Goal: Task Accomplishment & Management: Use online tool/utility

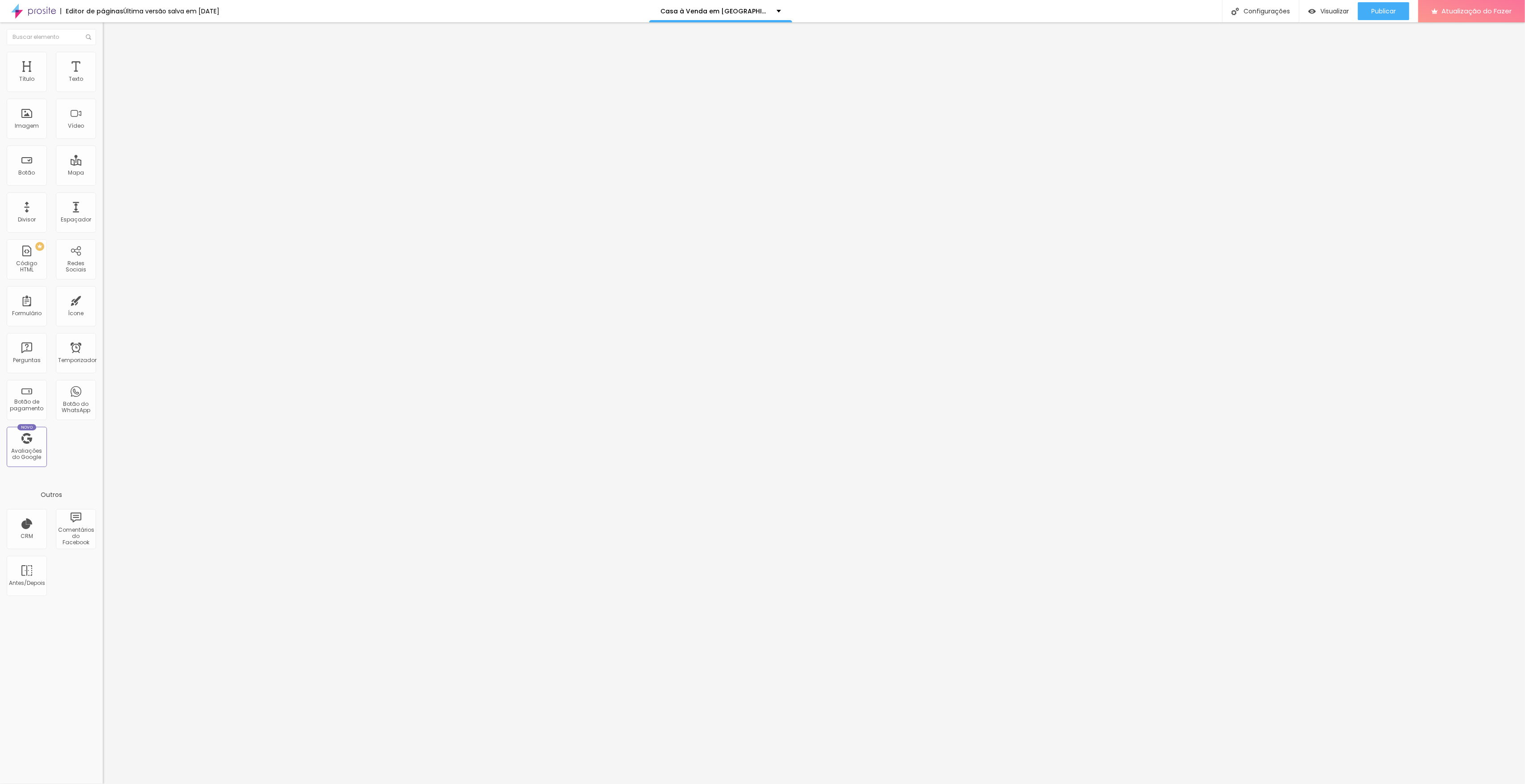
click at [111, 63] on font "Avançado" at bounding box center [126, 66] width 30 height 8
click at [103, 395] on div "#agenda { }" at bounding box center [155, 428] width 103 height 68
drag, startPoint x: 58, startPoint y: 211, endPoint x: -30, endPoint y: 207, distance: 88.1
click at [0, 207] on html "Editor de páginas Última versão salva em [DATE] Casa à Venda em [GEOGRAPHIC_DAT…" at bounding box center [762, 392] width 1525 height 784
click at [103, 305] on div "Editar nulo Conteúdo Estilo Avançado 5 Espaço de cima 5 Espaço de baixo Visível…" at bounding box center [155, 404] width 103 height 762
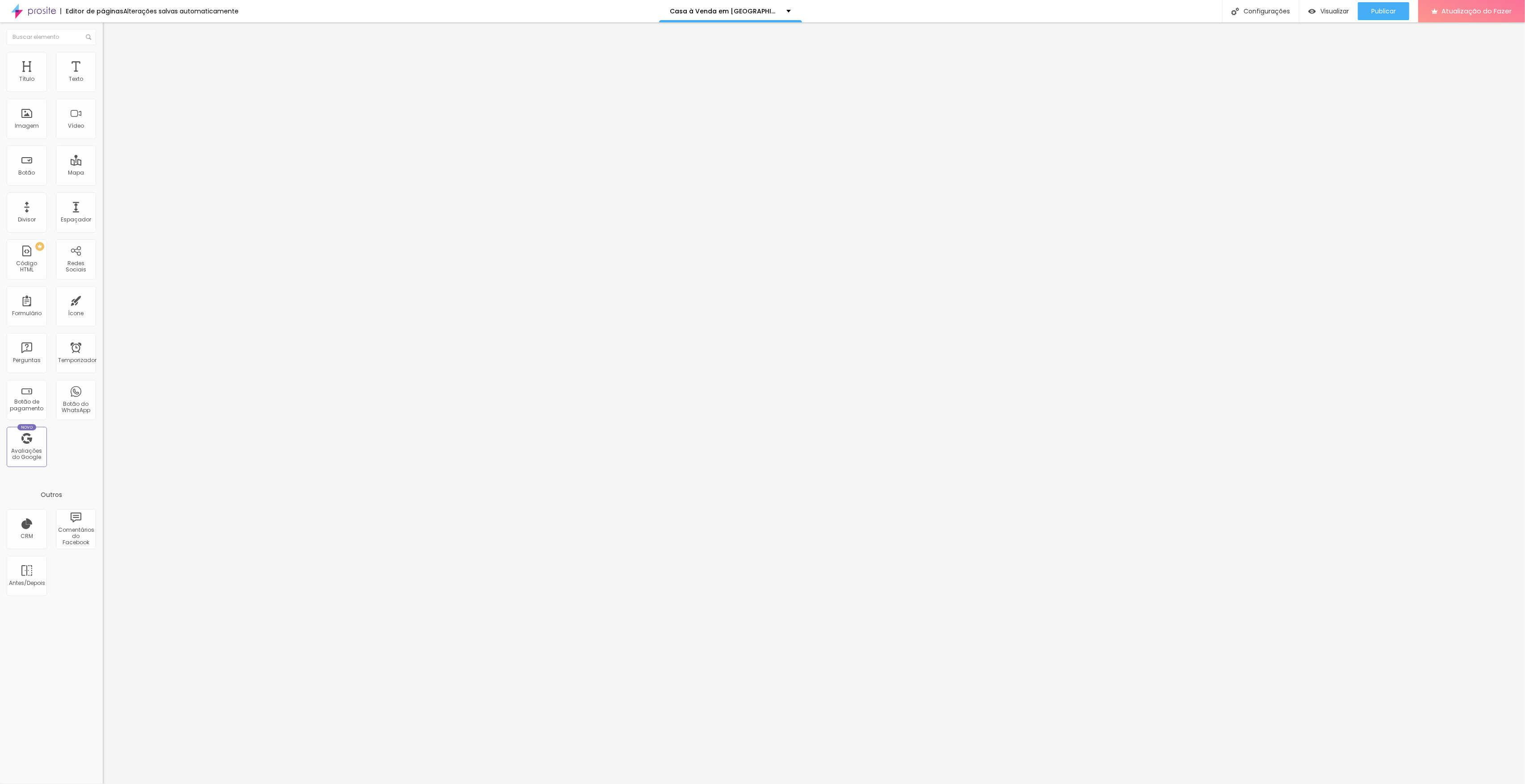
click at [103, 51] on img at bounding box center [107, 47] width 8 height 8
click at [103, 59] on li "Estilo" at bounding box center [155, 56] width 103 height 9
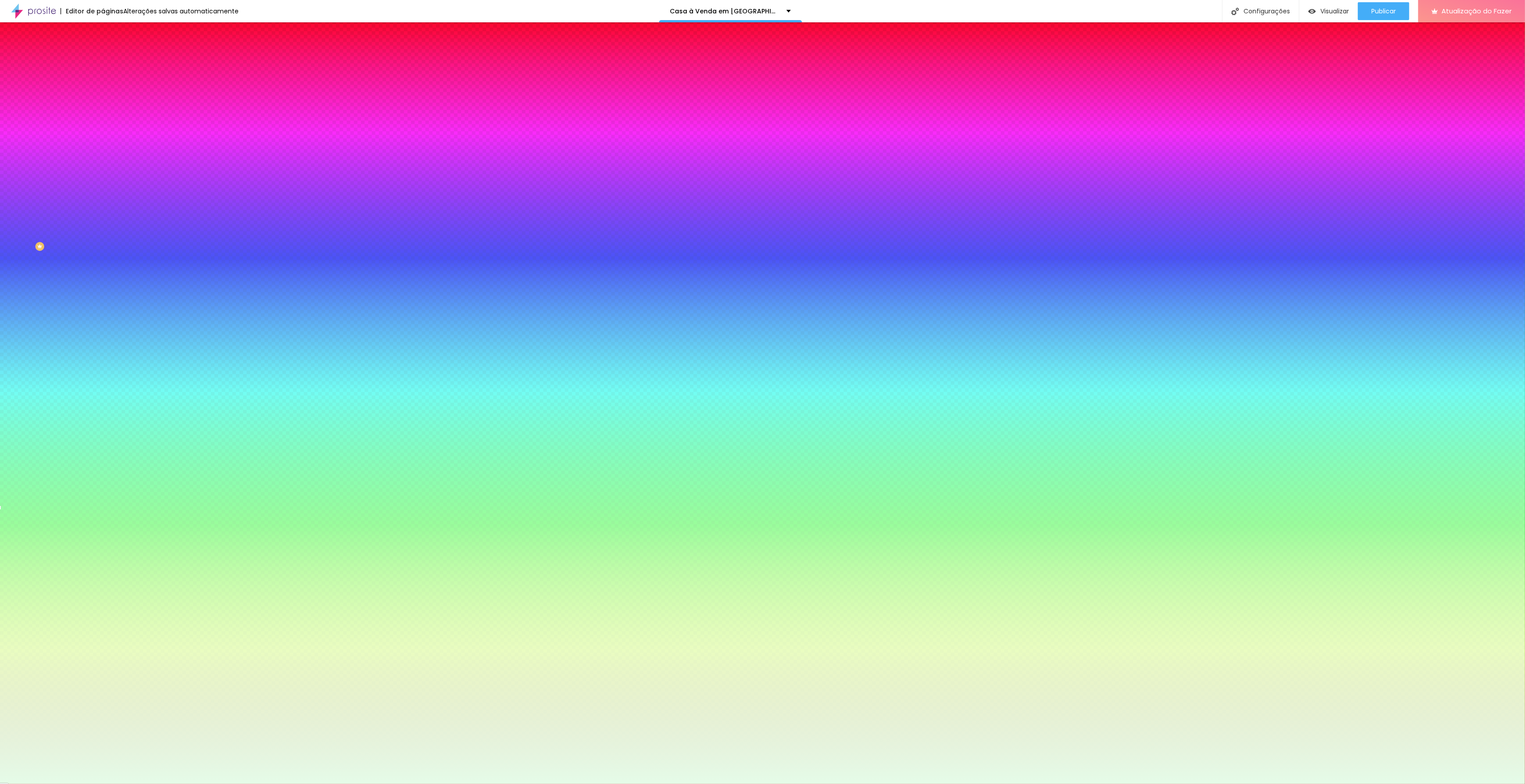
click at [111, 63] on font "Avançado" at bounding box center [126, 66] width 30 height 8
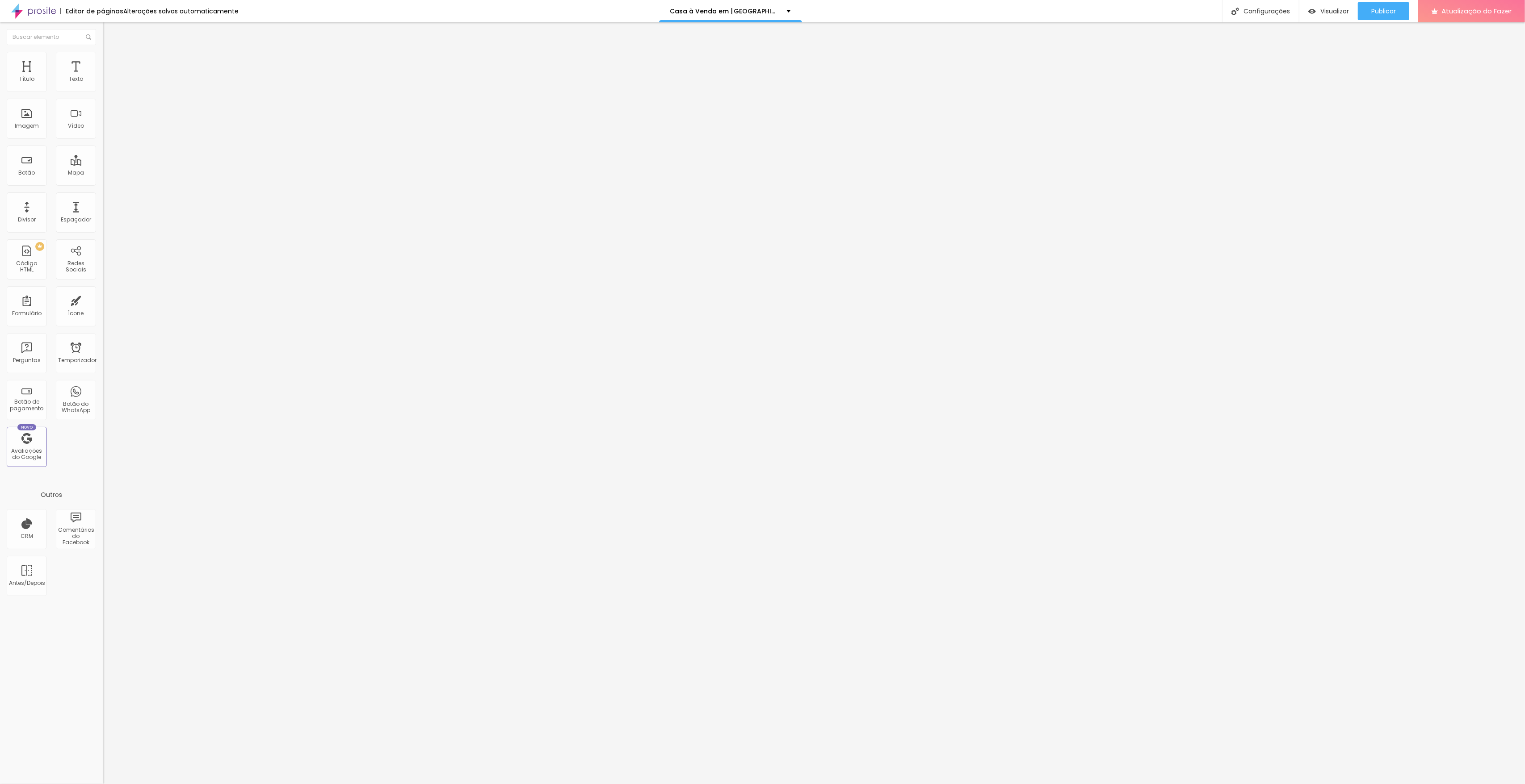
click at [103, 343] on div "Editar nulo Conteúdo Estilo Avançado 5 Espaço de cima 5 Espaço de baixo Visível…" at bounding box center [155, 404] width 103 height 762
click at [103, 61] on li "Avançado" at bounding box center [155, 65] width 103 height 9
click at [103, 201] on input "agenda" at bounding box center [156, 205] width 107 height 9
click at [110, 33] on img "button" at bounding box center [113, 33] width 7 height 7
click at [1389, 9] on font "Publicar" at bounding box center [1384, 11] width 25 height 9
